Goal: Task Accomplishment & Management: Use online tool/utility

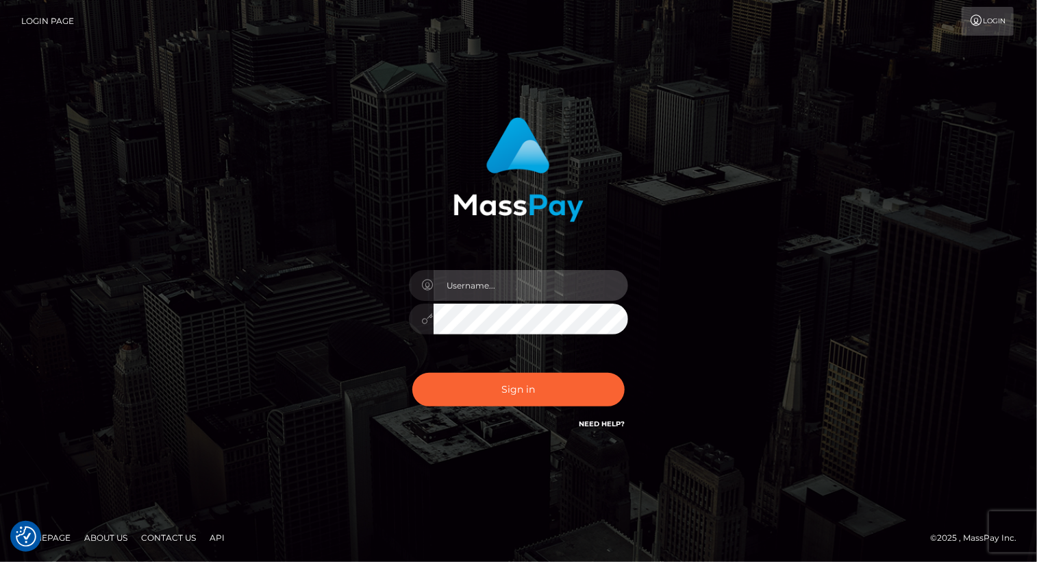
click at [505, 284] on input "text" at bounding box center [531, 285] width 195 height 31
type input "Arlene.luminaryplay"
click at [413, 373] on button "Sign in" at bounding box center [519, 390] width 212 height 34
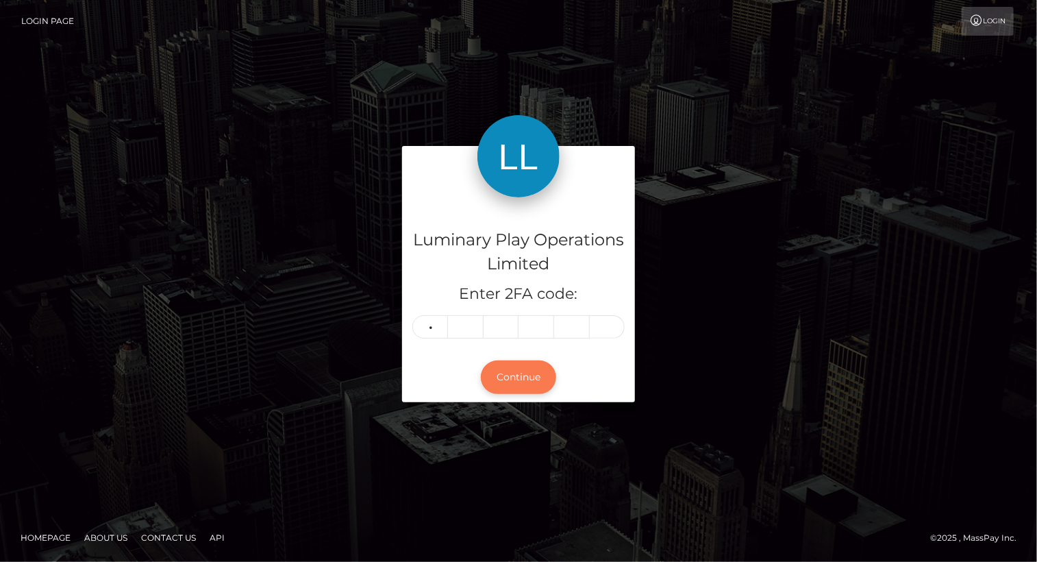
type input "5"
type input "6"
type input "7"
type input "3"
type input "7"
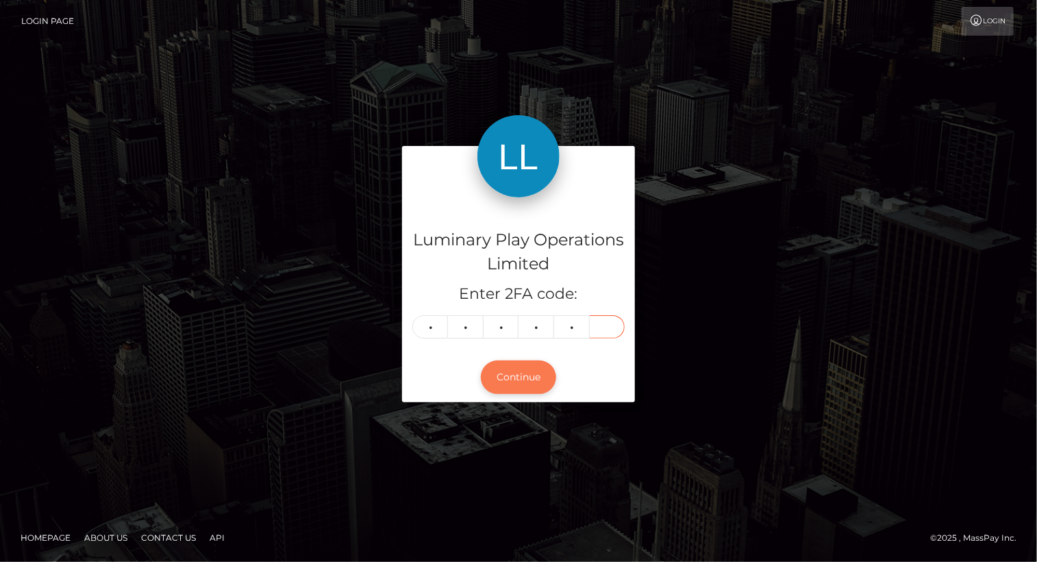
type input "5"
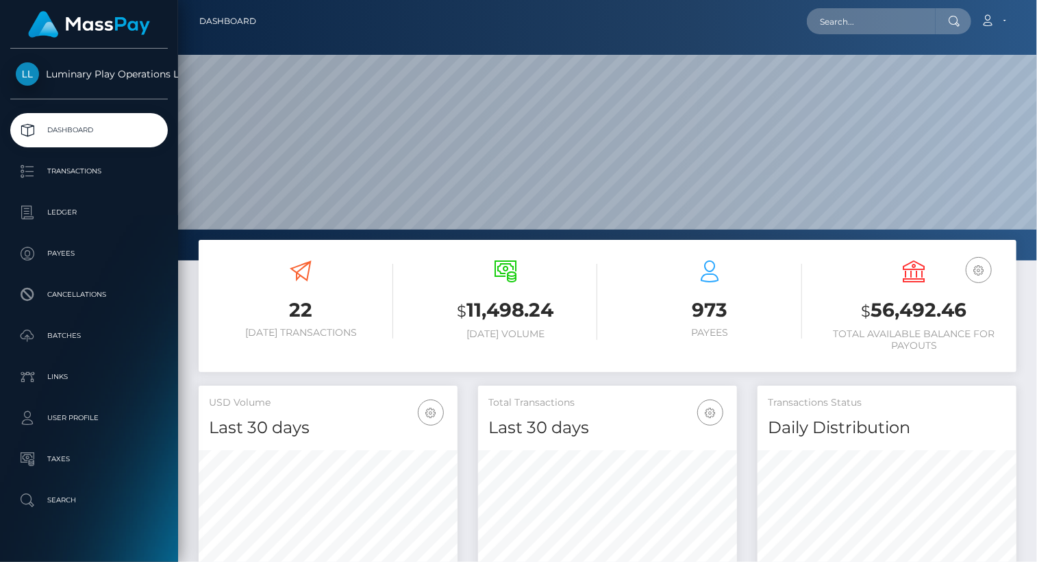
scroll to position [243, 258]
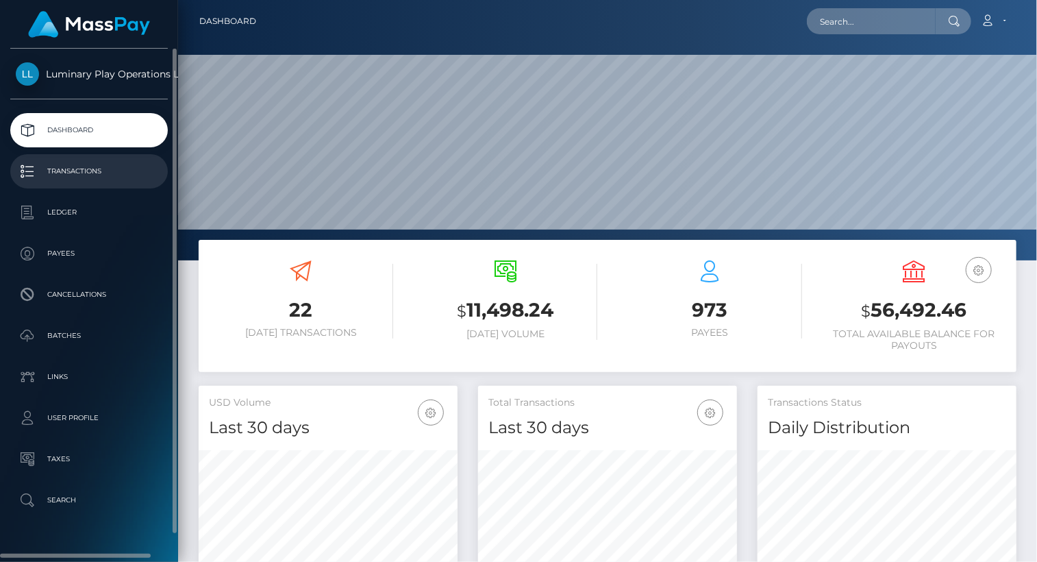
click at [107, 172] on p "Transactions" at bounding box center [89, 171] width 147 height 21
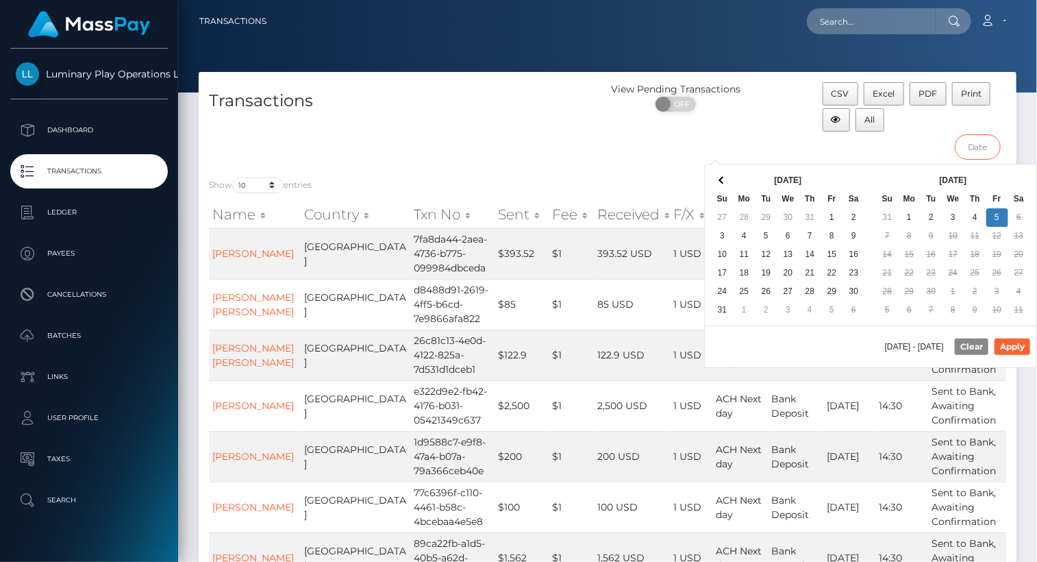
click at [982, 145] on input "text" at bounding box center [978, 146] width 46 height 25
click at [1027, 349] on button "Apply" at bounding box center [1013, 347] width 36 height 16
type input "08/30/2025 - 09/05/2025"
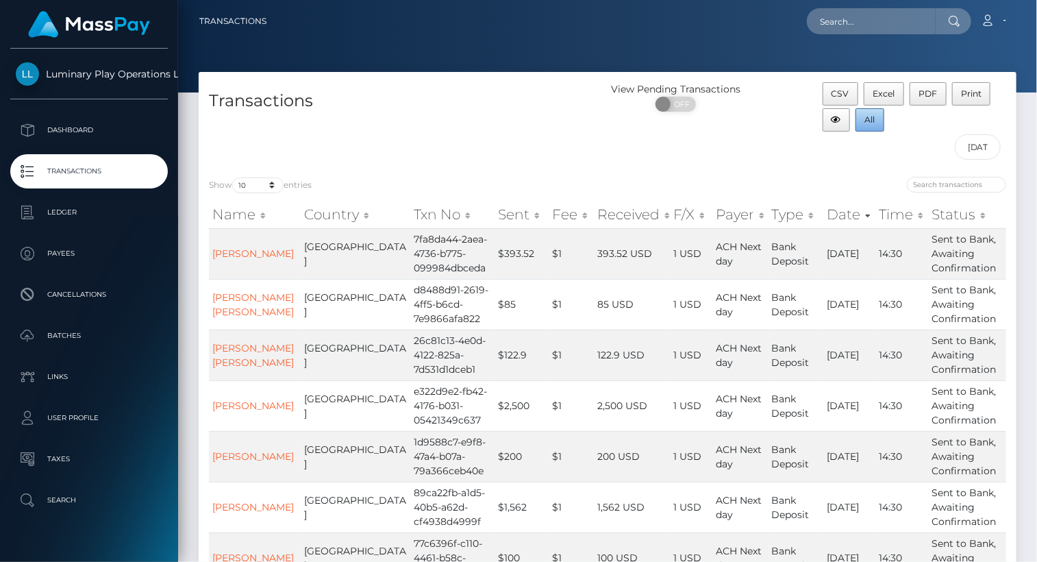
click at [873, 119] on span "All" at bounding box center [870, 119] width 10 height 10
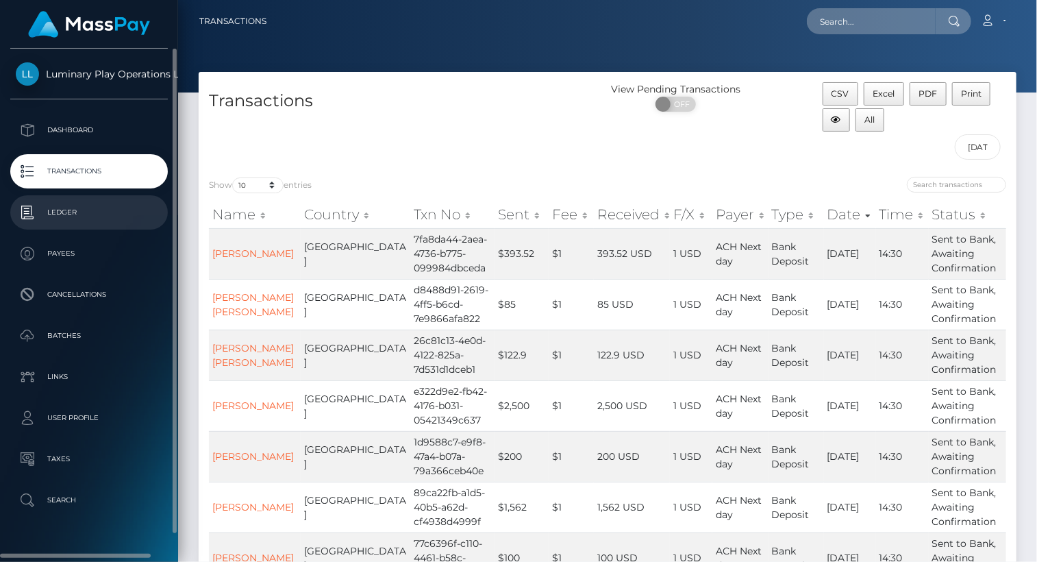
click at [72, 212] on p "Ledger" at bounding box center [89, 212] width 147 height 21
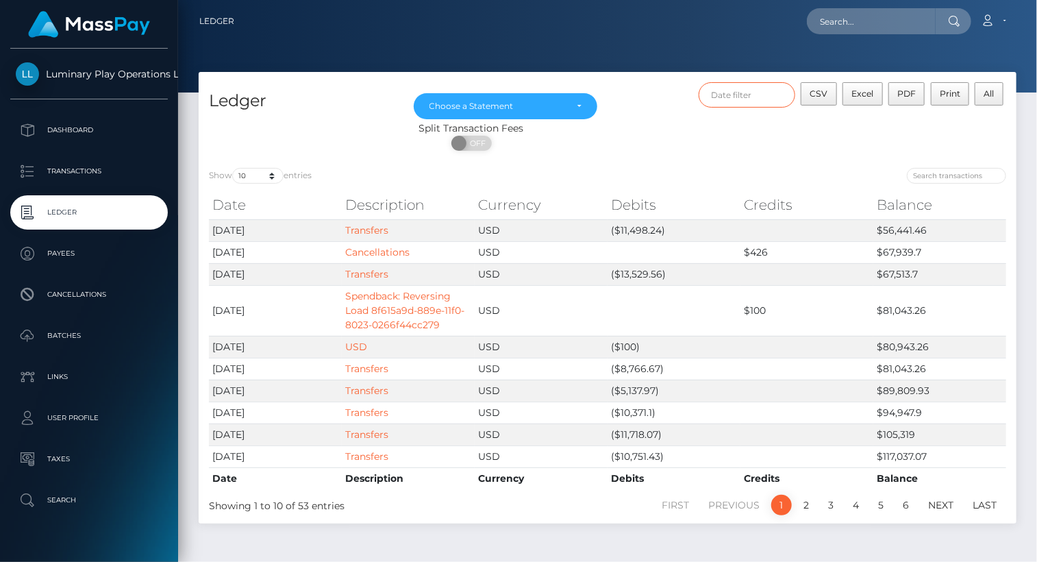
click at [752, 96] on input "text" at bounding box center [747, 94] width 97 height 25
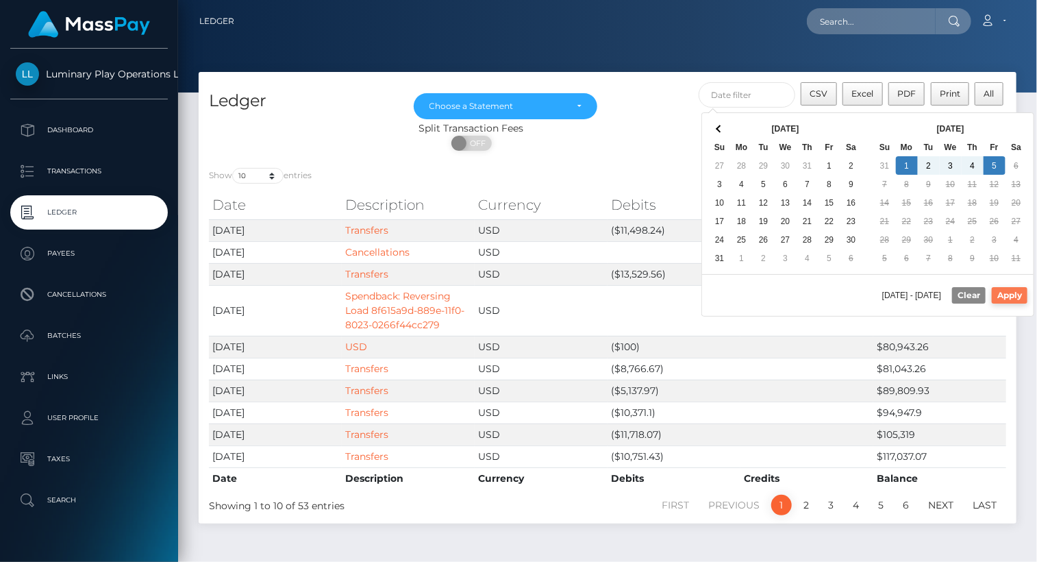
click at [1020, 293] on button "Apply" at bounding box center [1010, 295] width 36 height 16
type input "[DATE] - [DATE]"
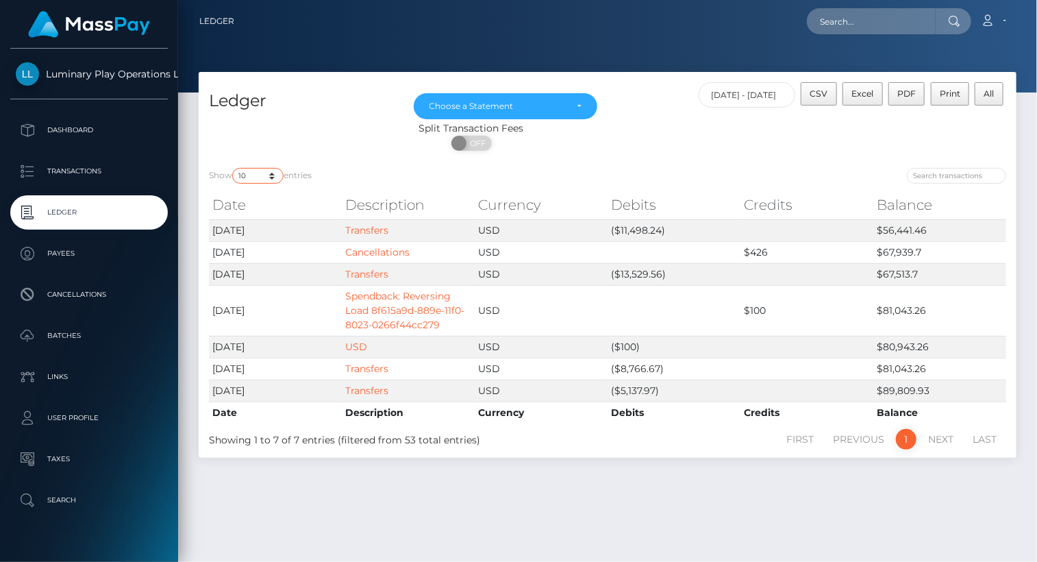
drag, startPoint x: 249, startPoint y: 177, endPoint x: 252, endPoint y: 185, distance: 8.7
click at [249, 177] on select "10 25 50 100 250" at bounding box center [257, 176] width 51 height 16
select select "50"
click at [234, 169] on select "10 25 50 100 250" at bounding box center [257, 176] width 51 height 16
click at [830, 94] on button "CSV" at bounding box center [819, 93] width 36 height 23
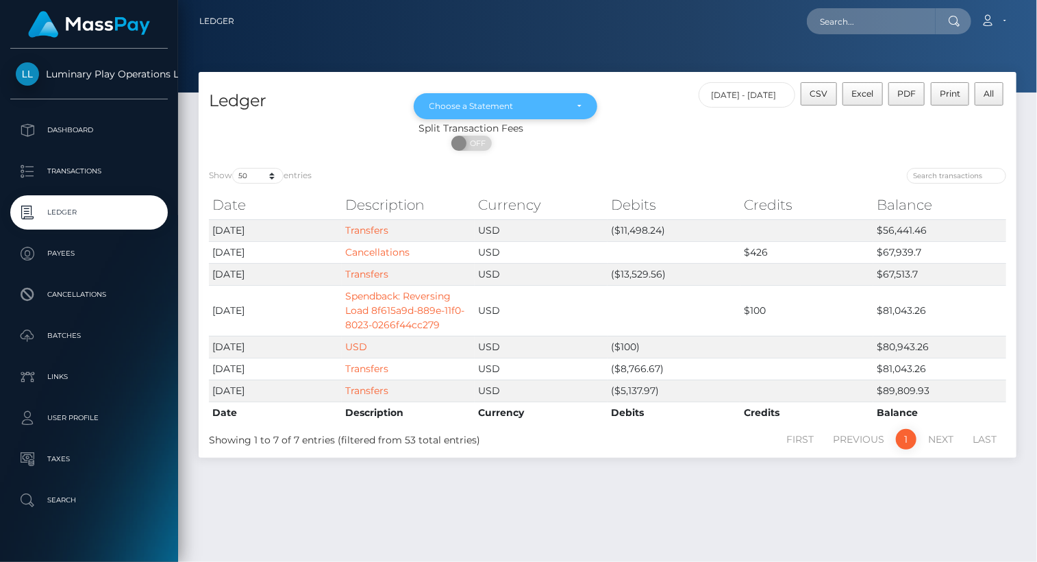
click at [574, 108] on div "Choose a Statement" at bounding box center [506, 106] width 153 height 11
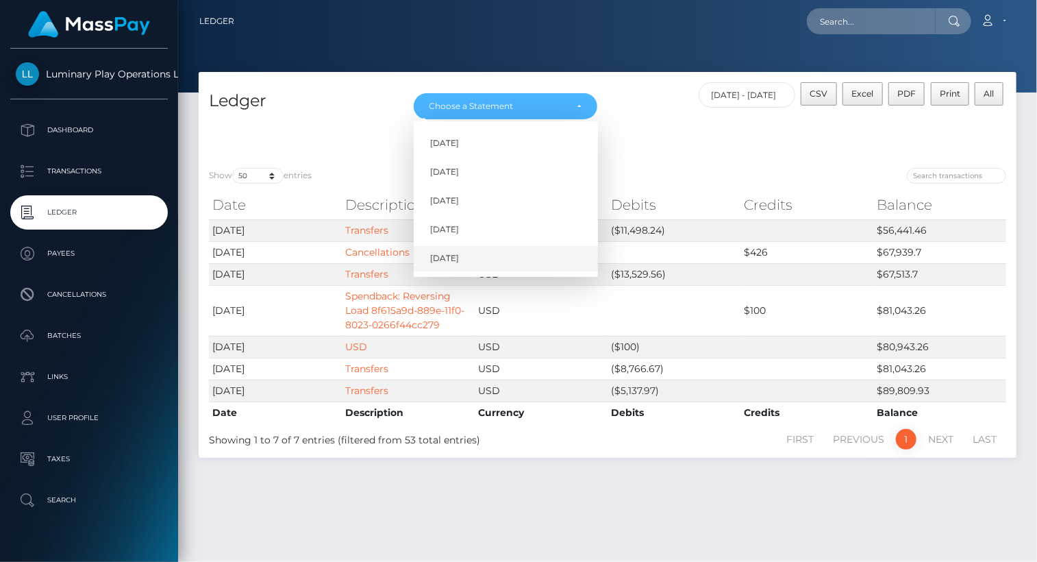
click at [474, 258] on link "[DATE]" at bounding box center [506, 258] width 184 height 25
select select "[DATE]"
